Goal: Use online tool/utility: Utilize a website feature to perform a specific function

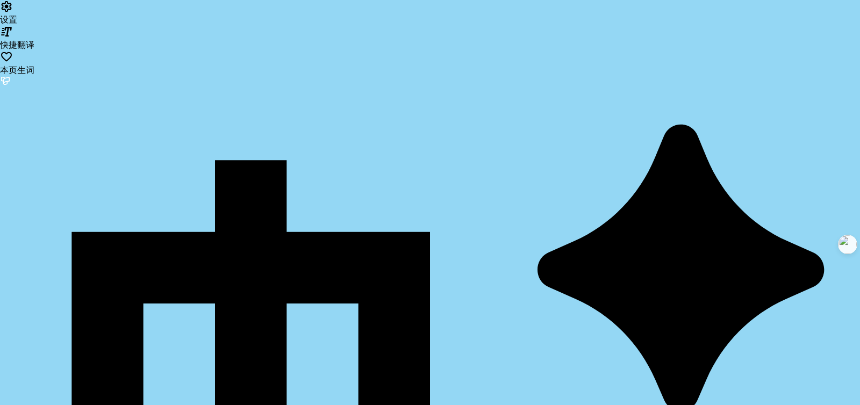
type input "[URL][DOMAIN_NAME]"
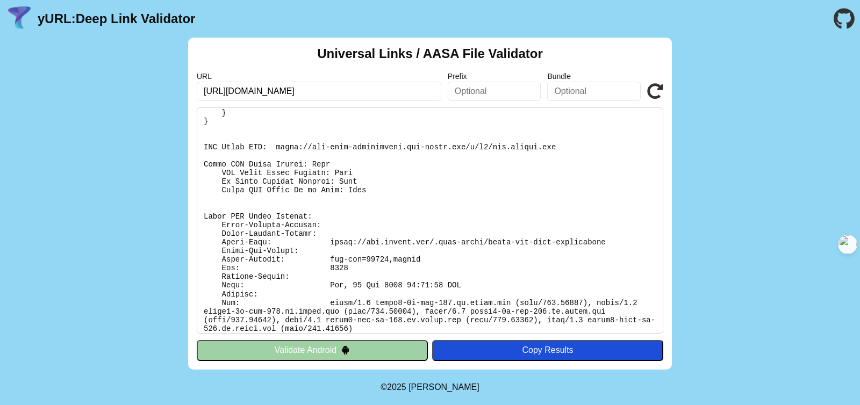
scroll to position [809, 0]
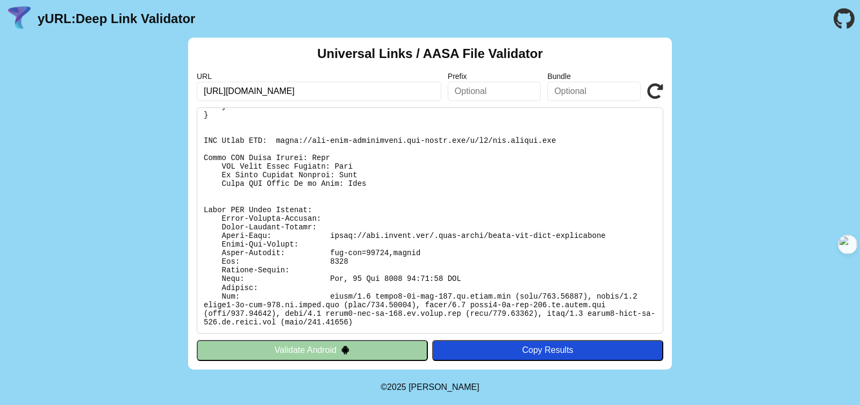
click at [263, 93] on input "https://www.moomoo.com" at bounding box center [319, 91] width 245 height 19
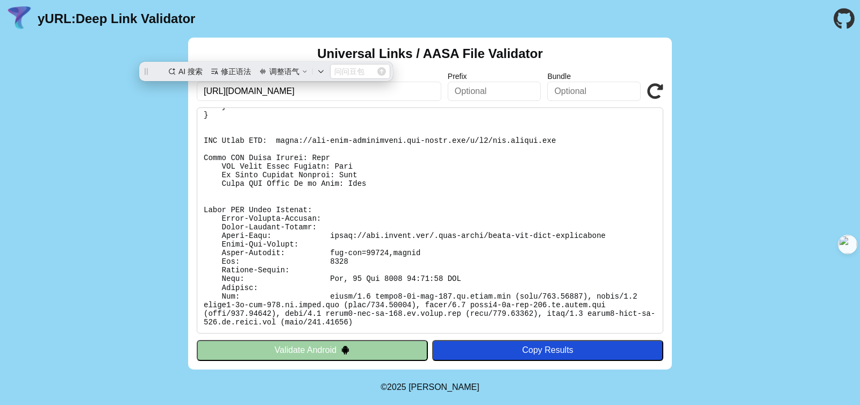
scroll to position [0, 0]
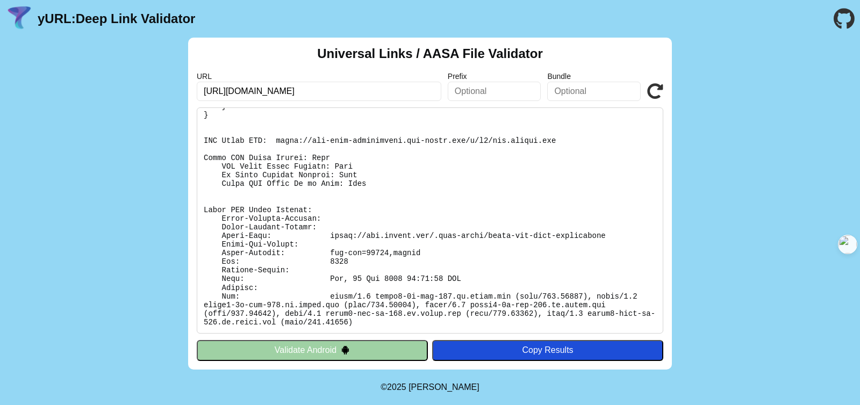
type input "[URL][DOMAIN_NAME]"
click at [653, 92] on icon at bounding box center [655, 91] width 16 height 16
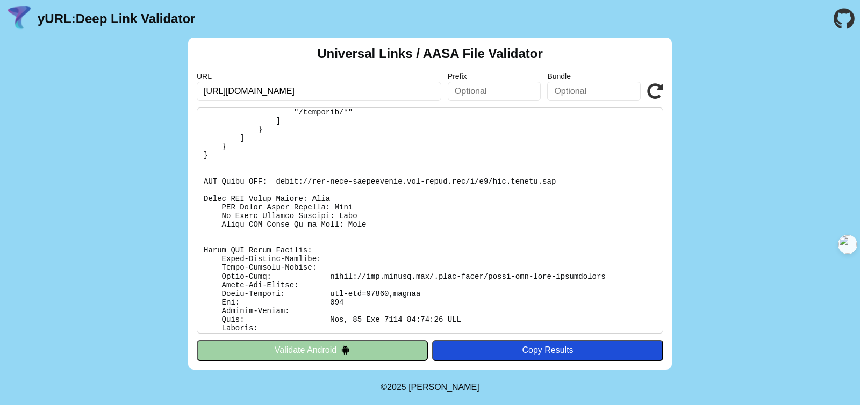
scroll to position [487, 0]
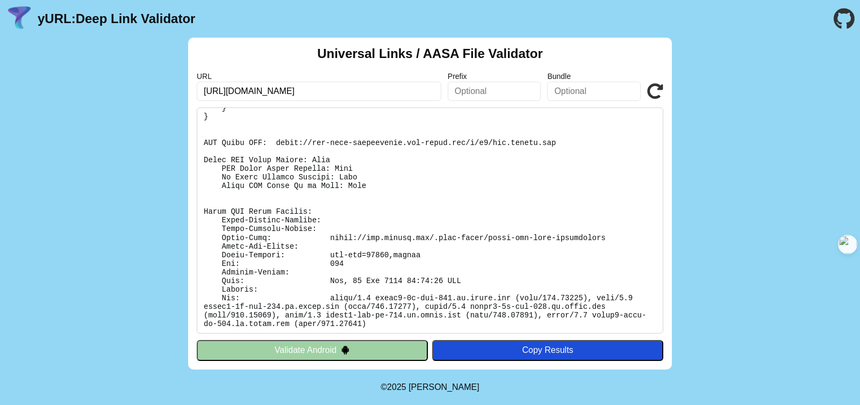
drag, startPoint x: 330, startPoint y: 147, endPoint x: 367, endPoint y: 189, distance: 56.0
click at [367, 189] on pre at bounding box center [430, 221] width 467 height 226
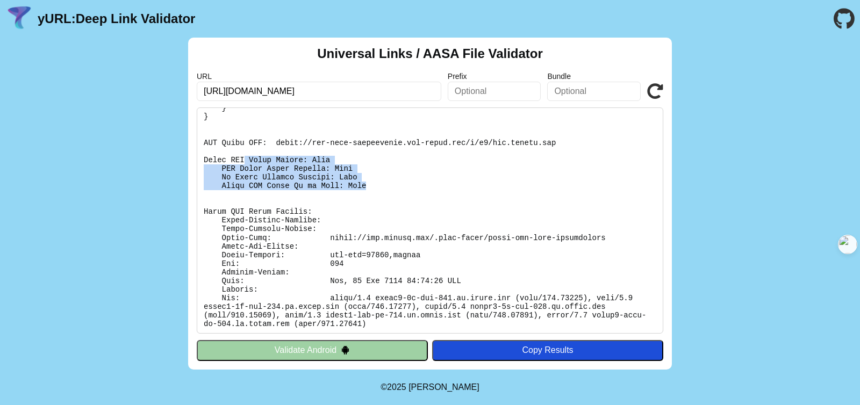
drag, startPoint x: 369, startPoint y: 190, endPoint x: 246, endPoint y: 157, distance: 127.9
click at [246, 157] on pre at bounding box center [430, 221] width 467 height 226
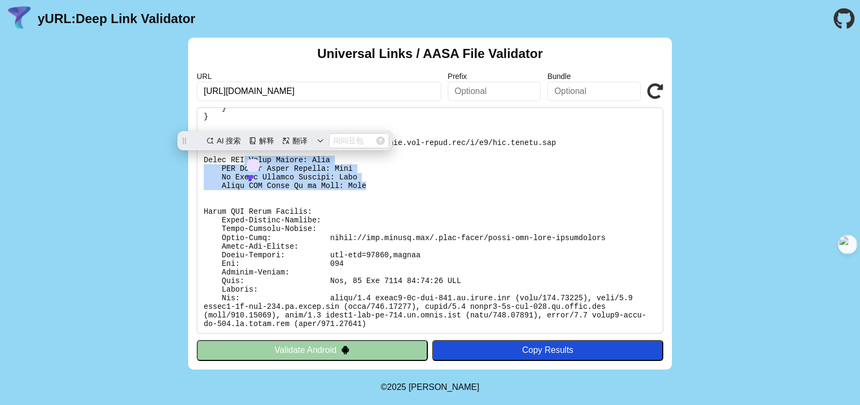
scroll to position [0, 0]
click at [246, 157] on pre at bounding box center [430, 221] width 467 height 226
